Goal: Find specific page/section: Find specific page/section

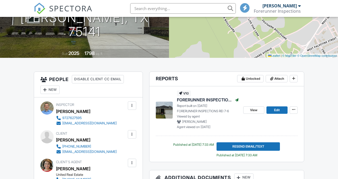
click at [199, 102] on span "FORERUNNER INSPECTIONS REI 7-6" at bounding box center [205, 100] width 56 height 6
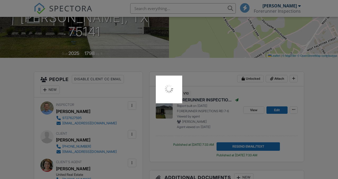
scroll to position [89, 0]
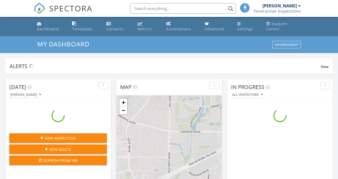
scroll to position [482, 339]
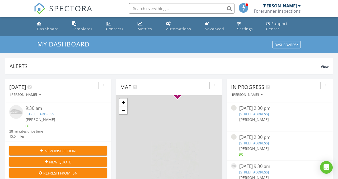
click at [151, 8] on input "text" at bounding box center [182, 8] width 106 height 11
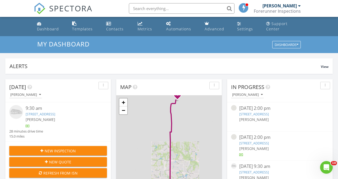
scroll to position [0, 0]
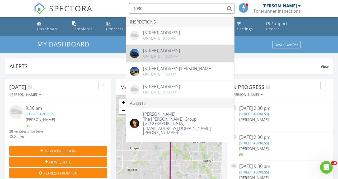
type input "1030"
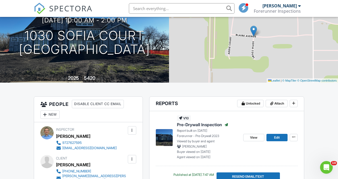
scroll to position [59, 0]
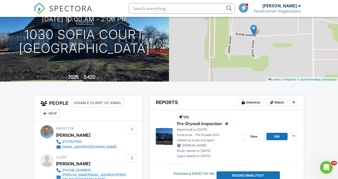
click at [199, 127] on span "Pre-Drywall Inspection" at bounding box center [199, 124] width 45 height 6
